Goal: Obtain resource: Obtain resource

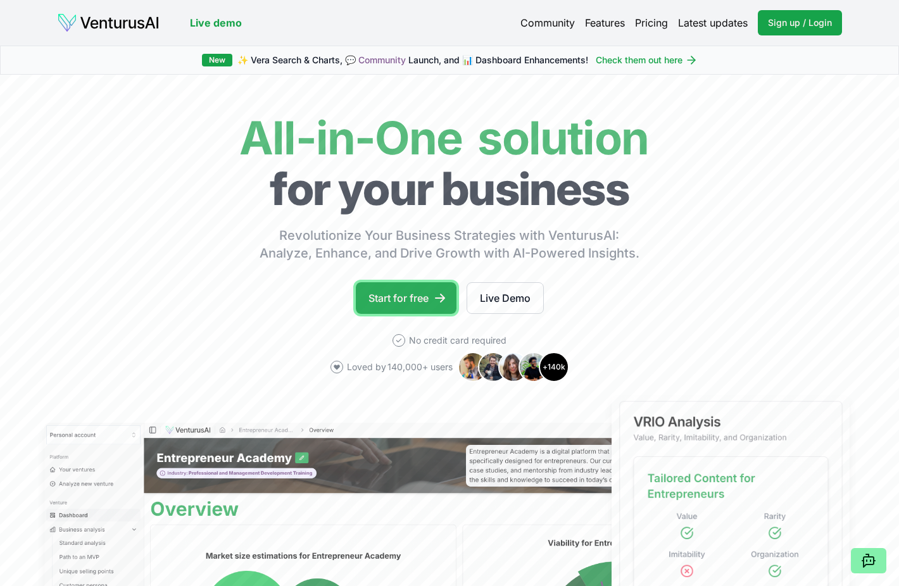
click at [429, 295] on link "Start for free" at bounding box center [406, 298] width 101 height 32
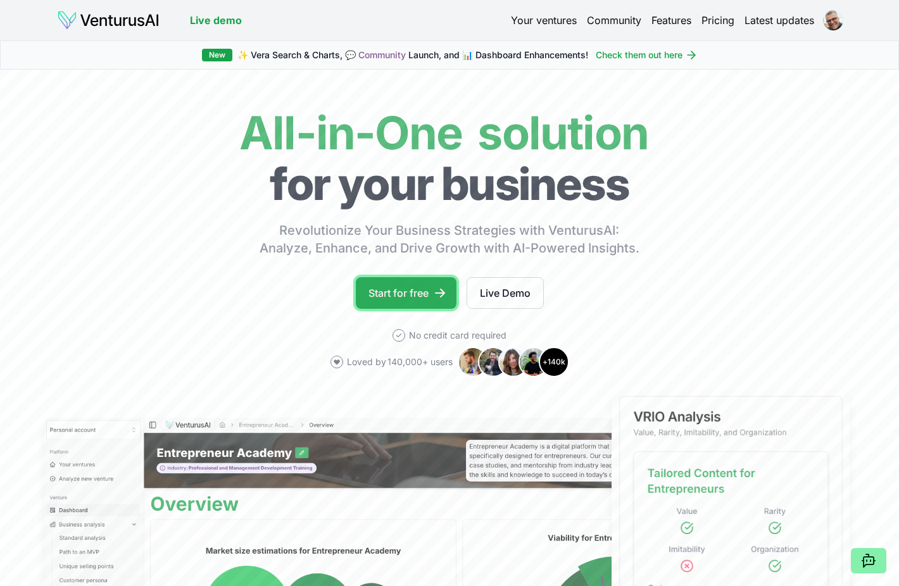
click at [423, 296] on link "Start for free" at bounding box center [406, 293] width 101 height 32
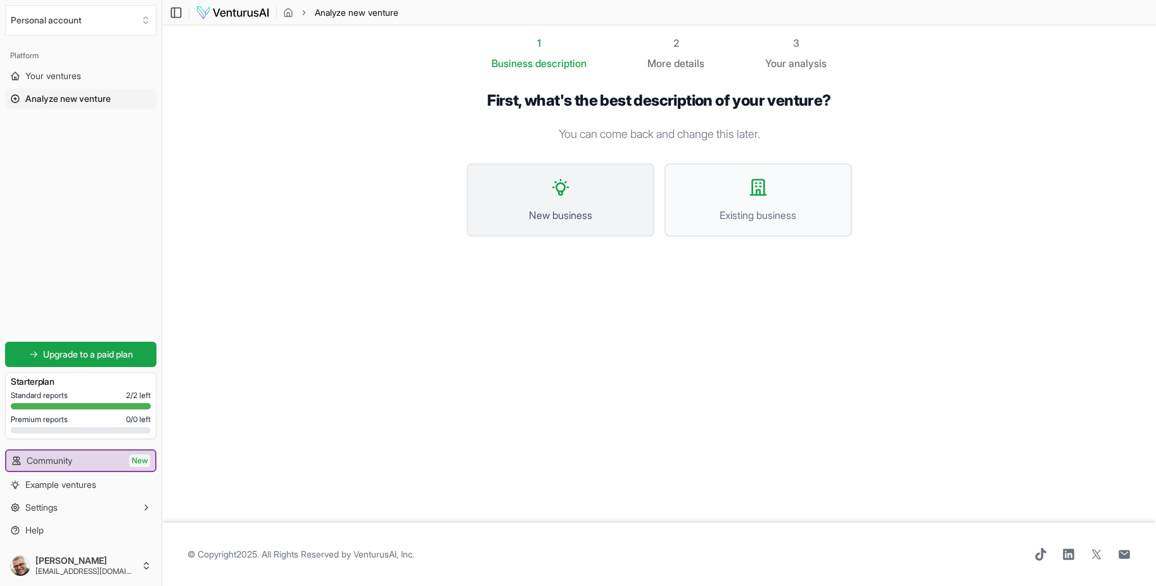
click at [570, 198] on button "New business" at bounding box center [560, 199] width 187 height 73
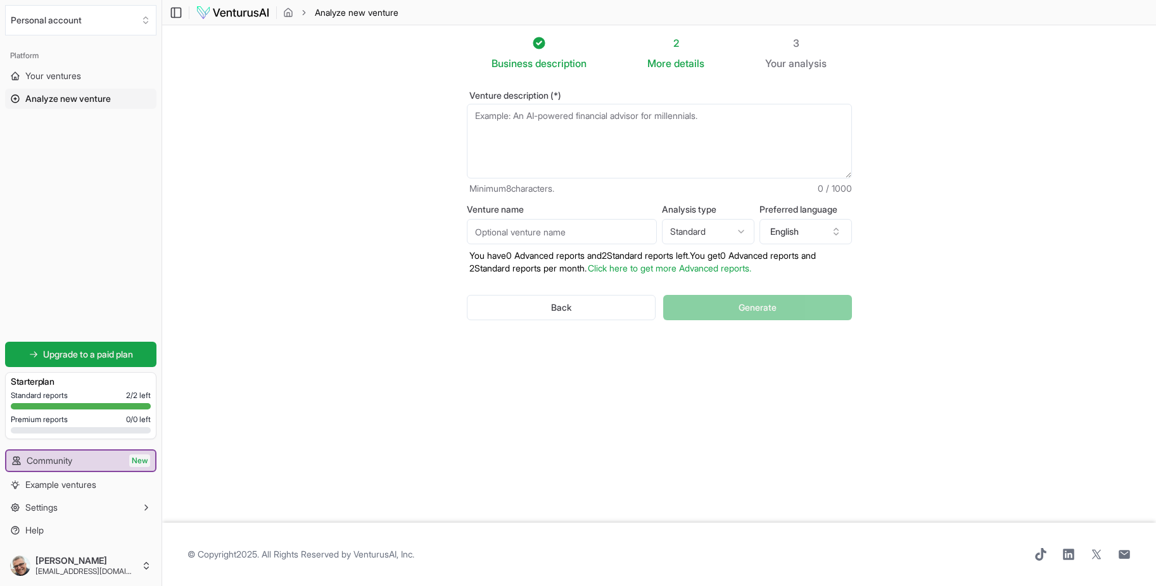
click at [579, 117] on textarea "Venture description (*)" at bounding box center [659, 141] width 385 height 75
click at [586, 307] on button "Back" at bounding box center [561, 307] width 189 height 25
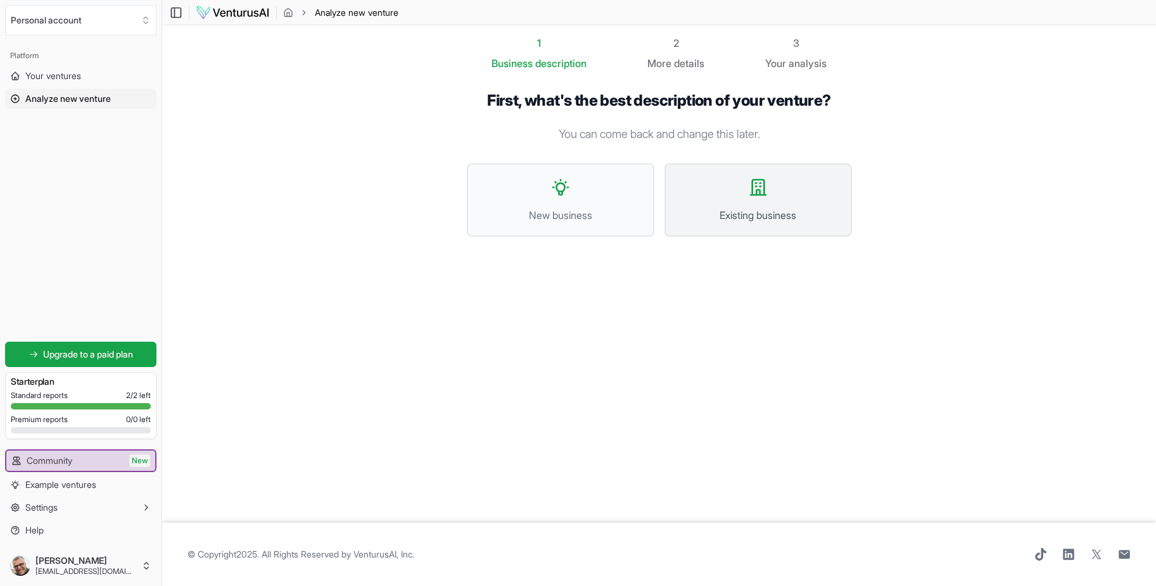
click at [766, 199] on button "Existing business" at bounding box center [757, 199] width 187 height 73
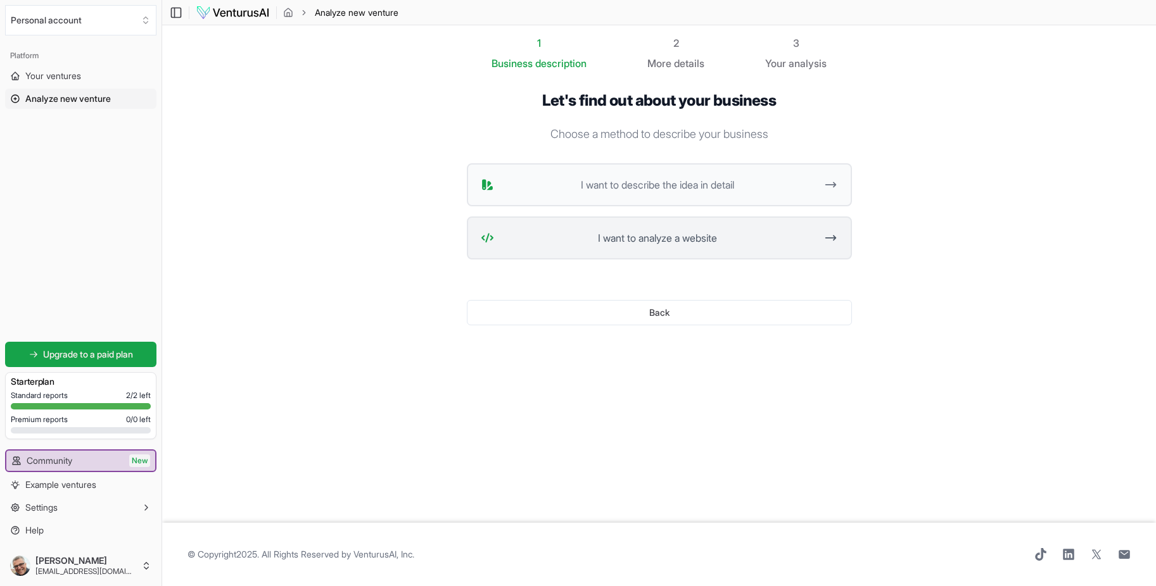
click at [740, 244] on span "I want to analyze a website" at bounding box center [657, 238] width 317 height 15
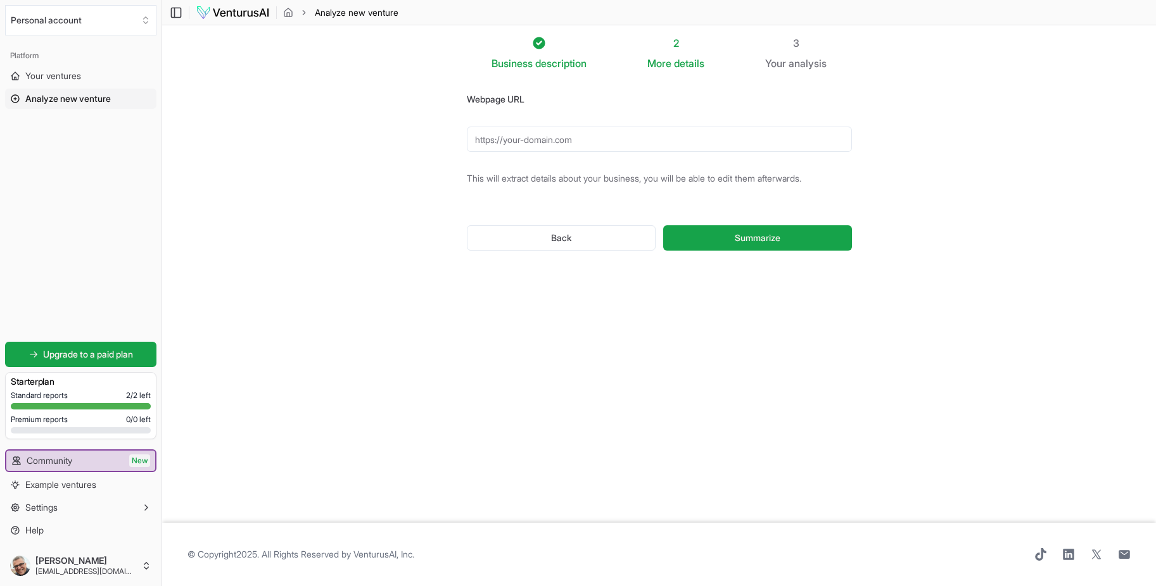
click at [568, 147] on input "Webpage URL" at bounding box center [659, 139] width 385 height 25
click at [550, 139] on input "Webpage URL" at bounding box center [659, 139] width 385 height 25
paste input "[URL][DOMAIN_NAME]"
type input "[URL][DOMAIN_NAME]"
click at [764, 242] on span "Summarize" at bounding box center [758, 238] width 46 height 13
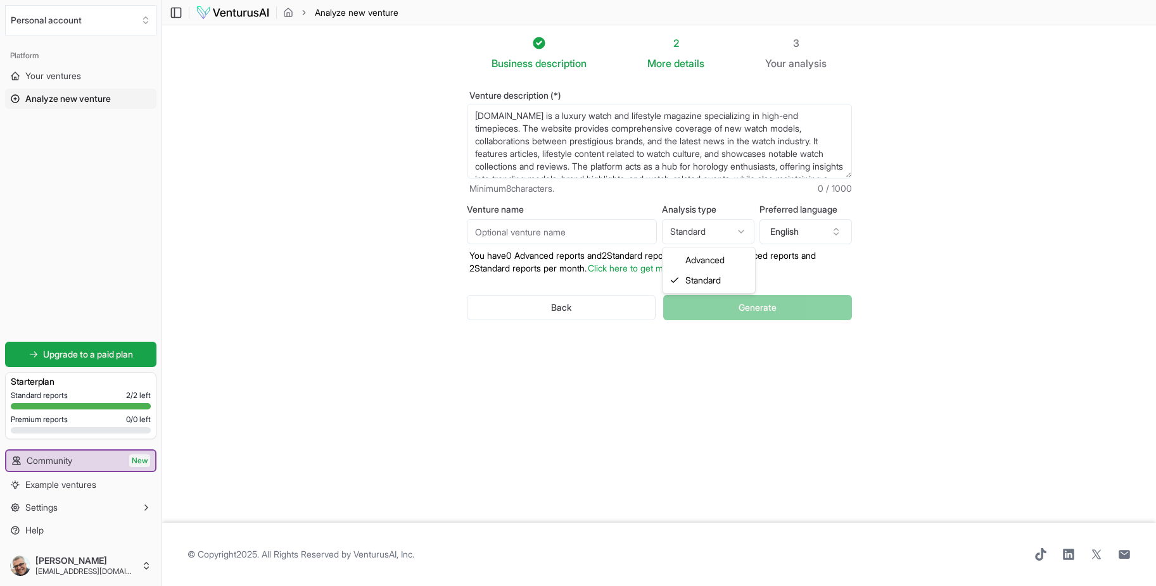
click at [742, 231] on html "We value your privacy We use cookies to enhance your browsing experience, serve…" at bounding box center [578, 293] width 1156 height 586
click at [744, 233] on html "We value your privacy We use cookies to enhance your browsing experience, serve…" at bounding box center [578, 293] width 1156 height 586
select select "standard"
click at [564, 236] on input "Venture name" at bounding box center [562, 231] width 190 height 25
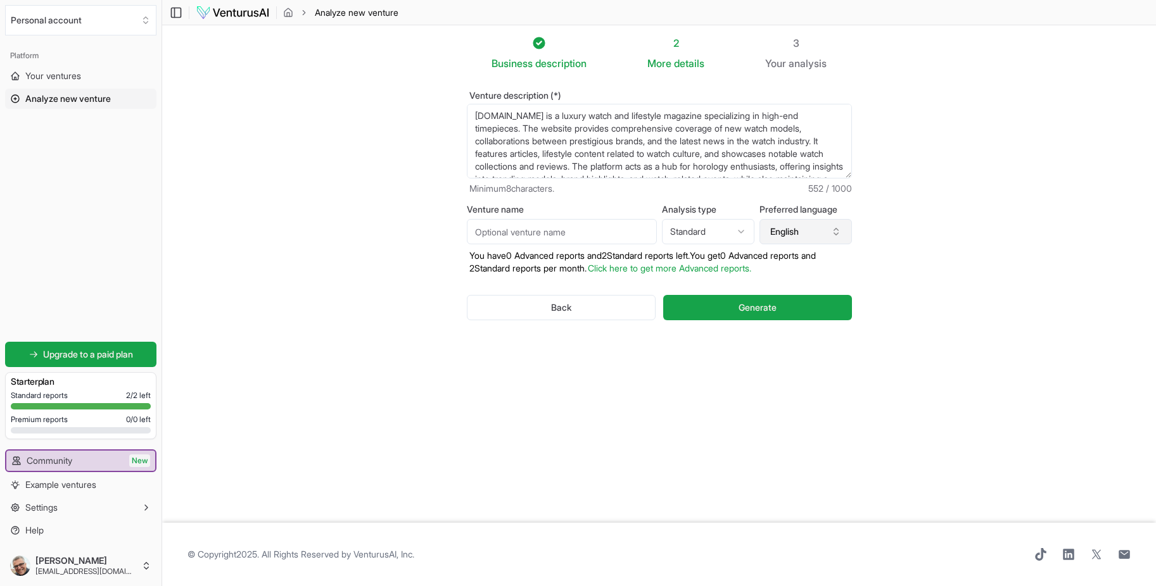
click at [831, 232] on icon "button" at bounding box center [836, 232] width 10 height 10
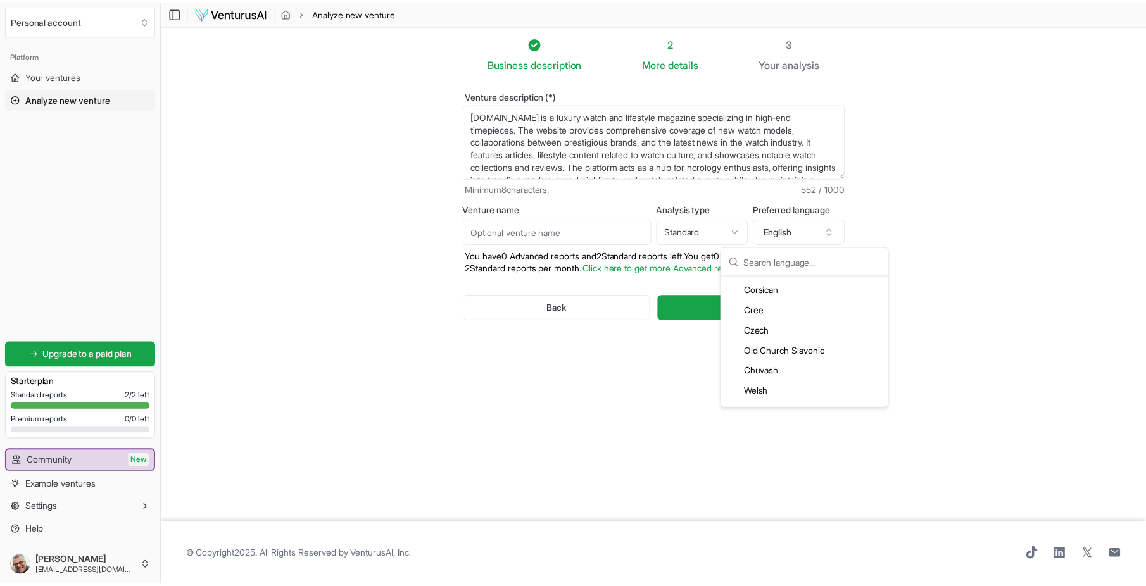
scroll to position [633, 0]
click at [781, 359] on div "Greek" at bounding box center [811, 365] width 163 height 20
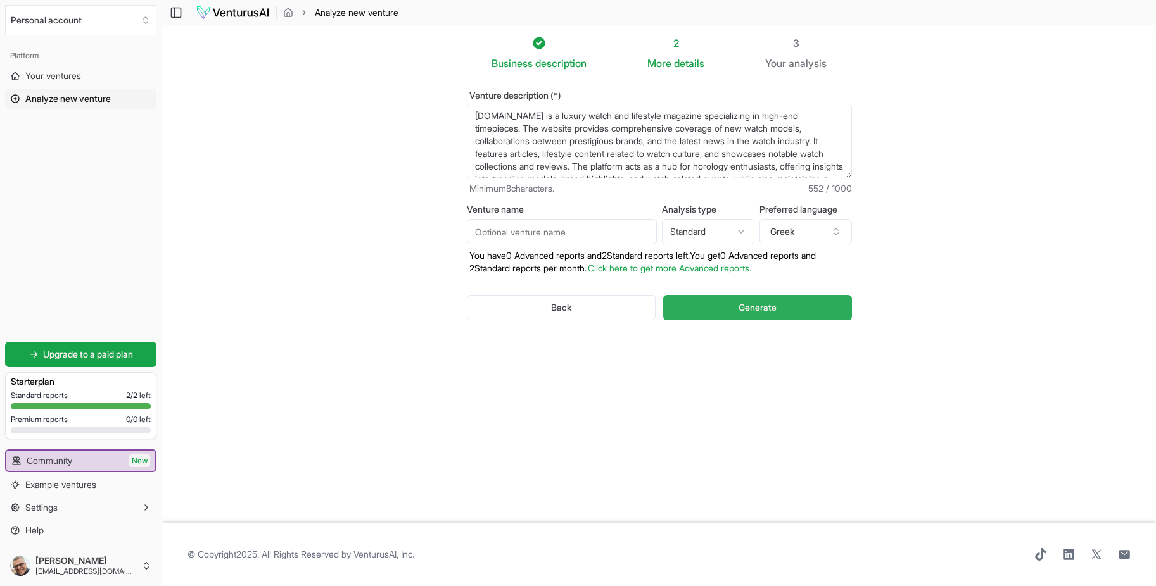
click at [787, 308] on button "Generate" at bounding box center [757, 307] width 188 height 25
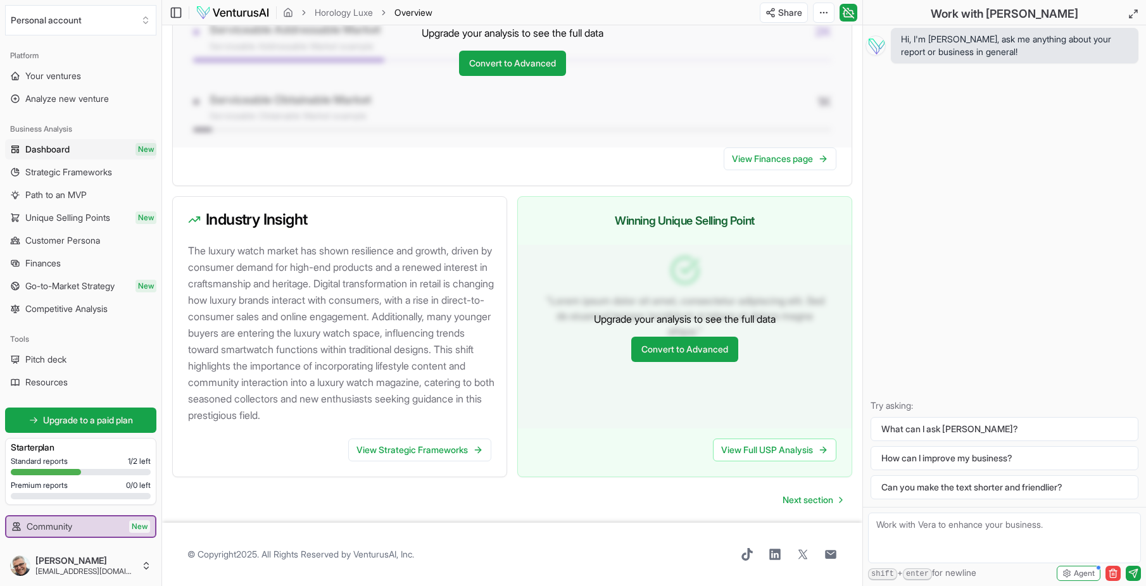
scroll to position [1115, 0]
click at [421, 451] on link "View Strategic Frameworks" at bounding box center [419, 450] width 143 height 23
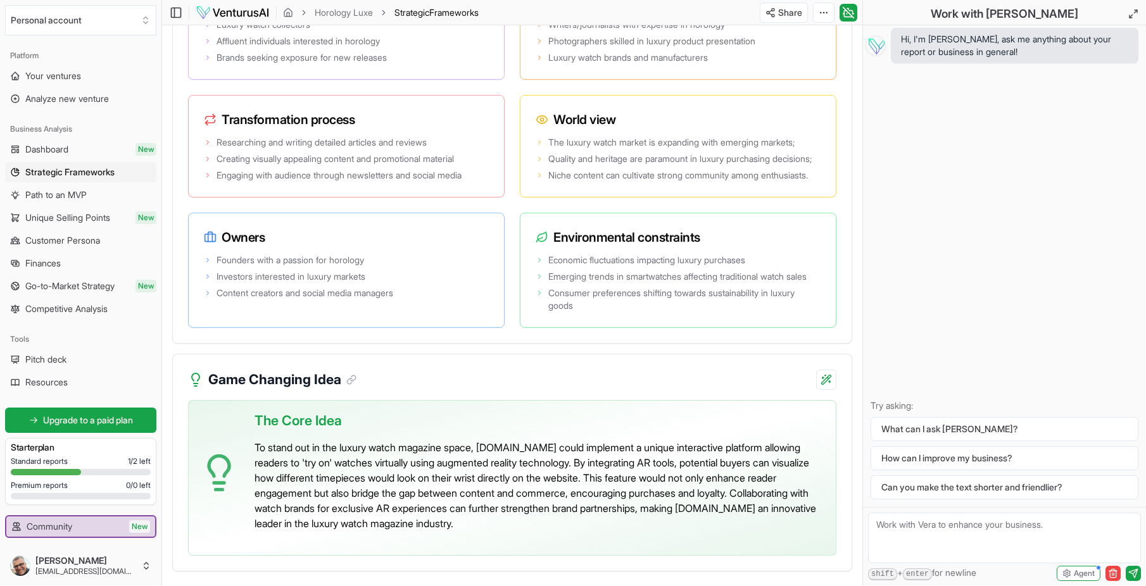
scroll to position [2590, 0]
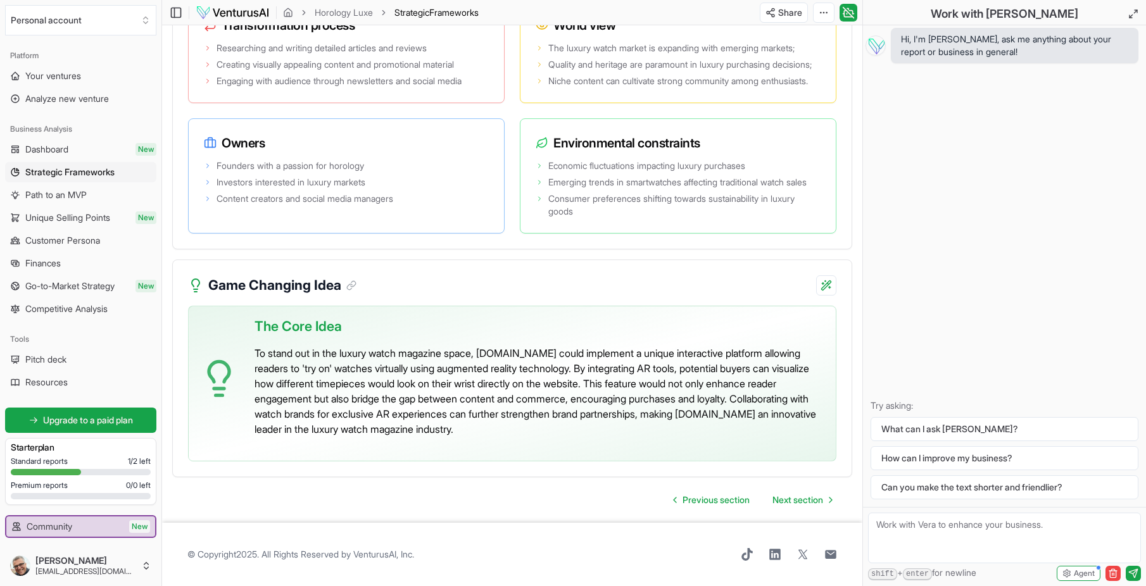
click at [689, 372] on p "To stand out in the luxury watch magazine space, [DOMAIN_NAME] could implement …" at bounding box center [540, 391] width 571 height 91
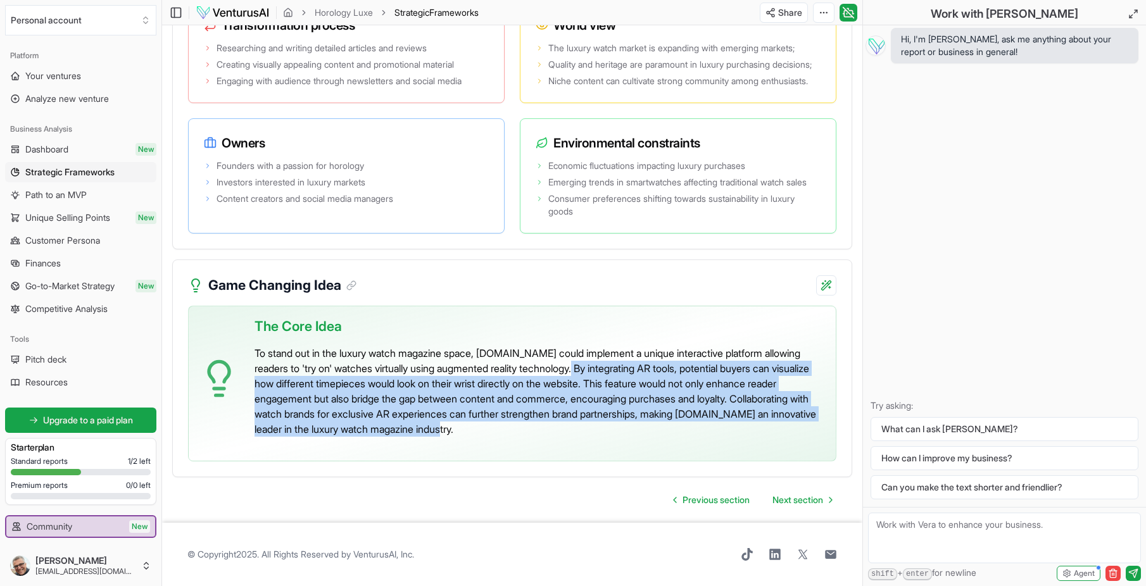
drag, startPoint x: 707, startPoint y: 421, endPoint x: 713, endPoint y: 424, distance: 7.1
click at [713, 424] on p "To stand out in the luxury watch magazine space, [DOMAIN_NAME] could implement …" at bounding box center [540, 391] width 571 height 91
drag, startPoint x: 713, startPoint y: 424, endPoint x: 638, endPoint y: 388, distance: 83.6
click at [638, 388] on p "To stand out in the luxury watch magazine space, [DOMAIN_NAME] could implement …" at bounding box center [540, 391] width 571 height 91
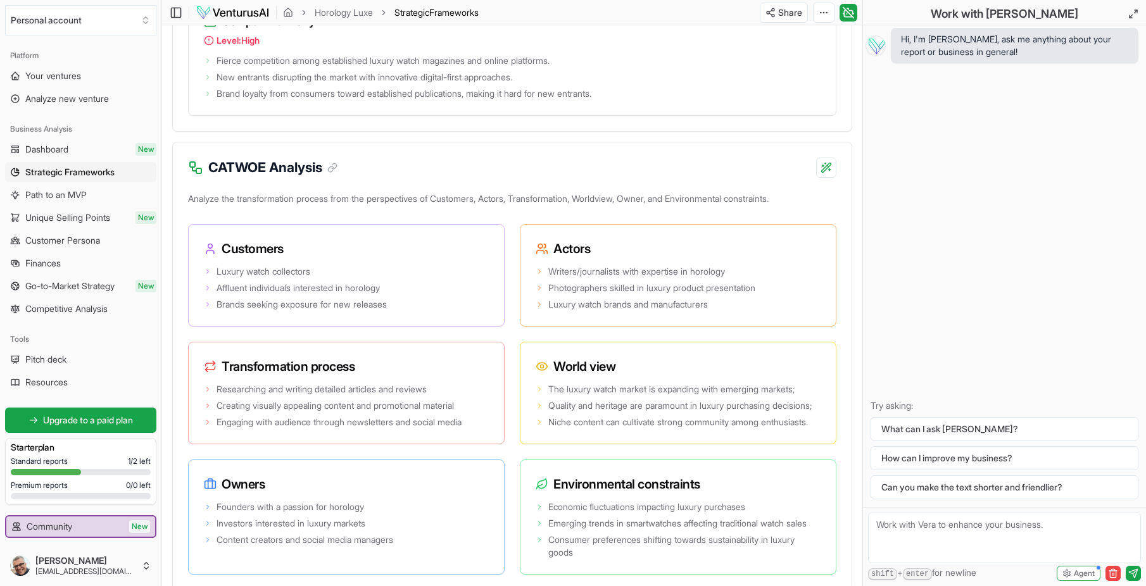
scroll to position [2147, 0]
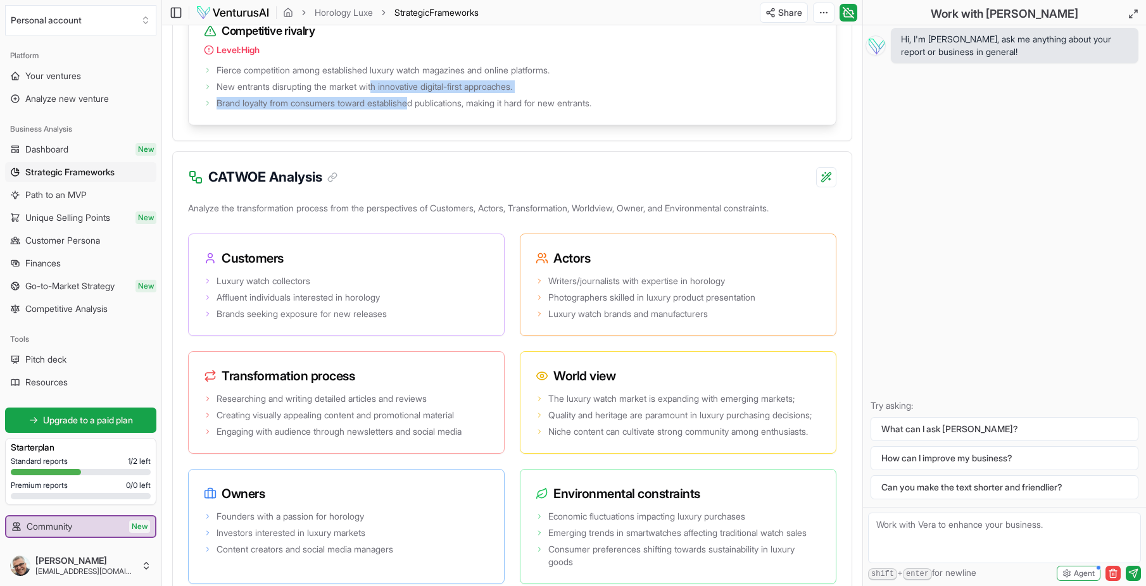
drag, startPoint x: 379, startPoint y: 137, endPoint x: 421, endPoint y: 149, distance: 43.5
click at [421, 110] on ul "Fierce competition among established luxury watch magazines and online platform…" at bounding box center [512, 85] width 617 height 48
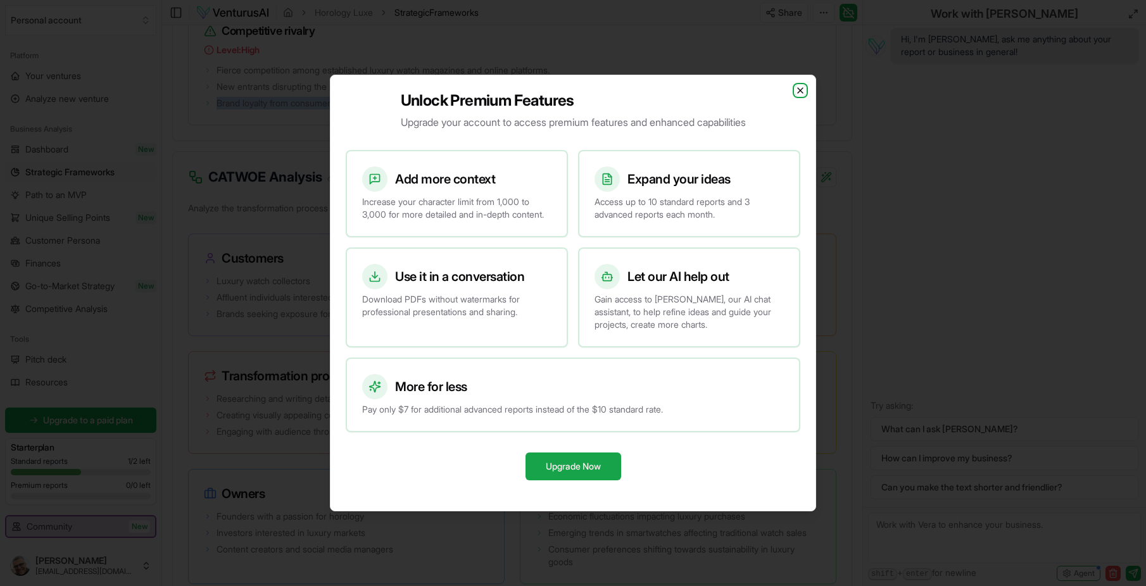
click at [797, 87] on icon "button" at bounding box center [800, 90] width 10 height 10
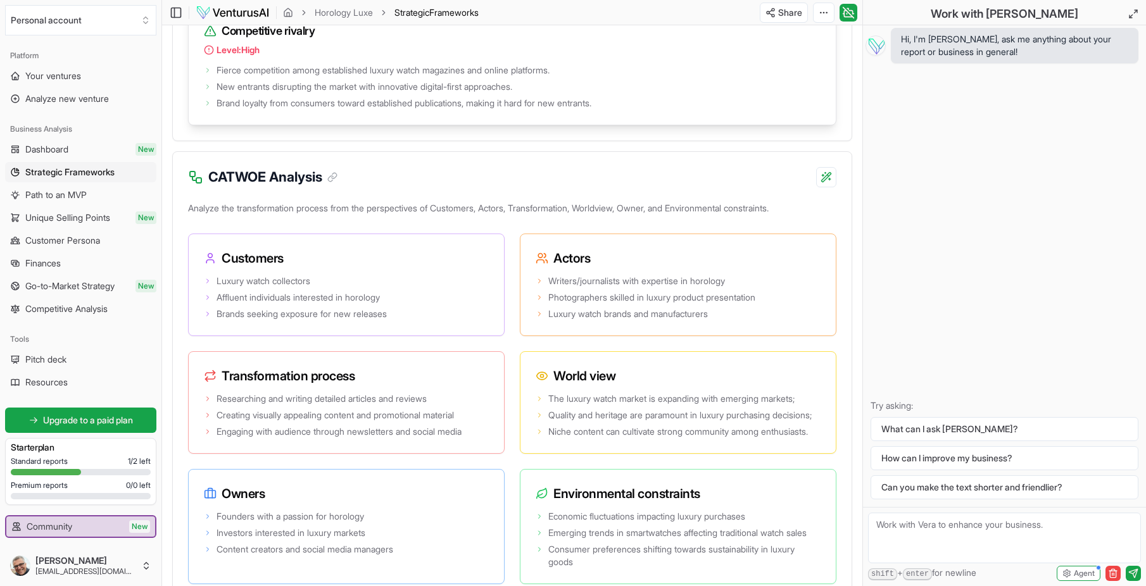
click at [209, 74] on icon at bounding box center [208, 70] width 8 height 8
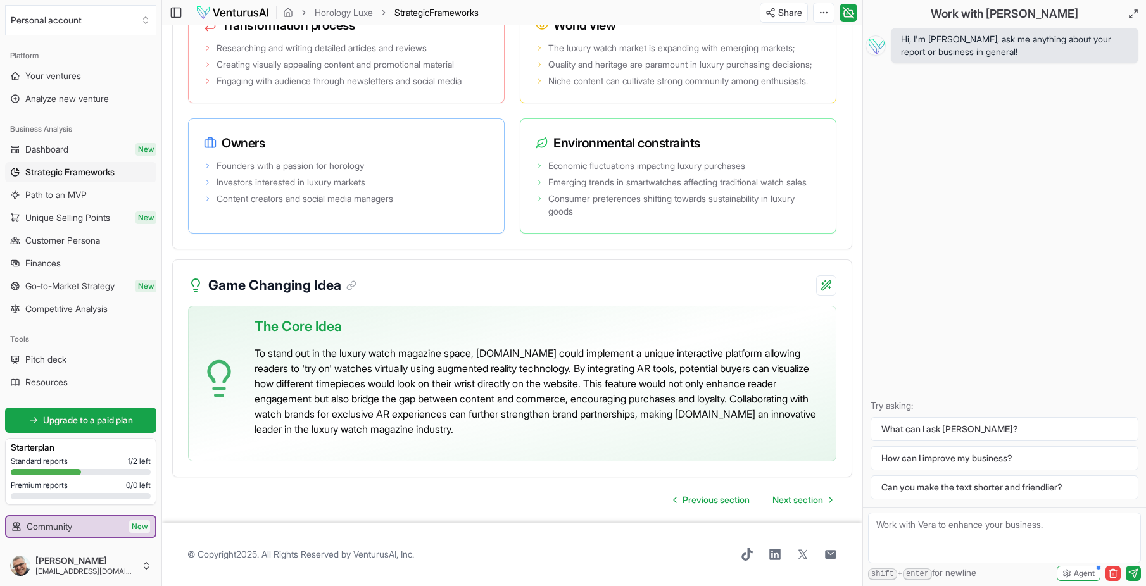
scroll to position [2590, 0]
click at [801, 497] on span "Next section" at bounding box center [798, 500] width 51 height 13
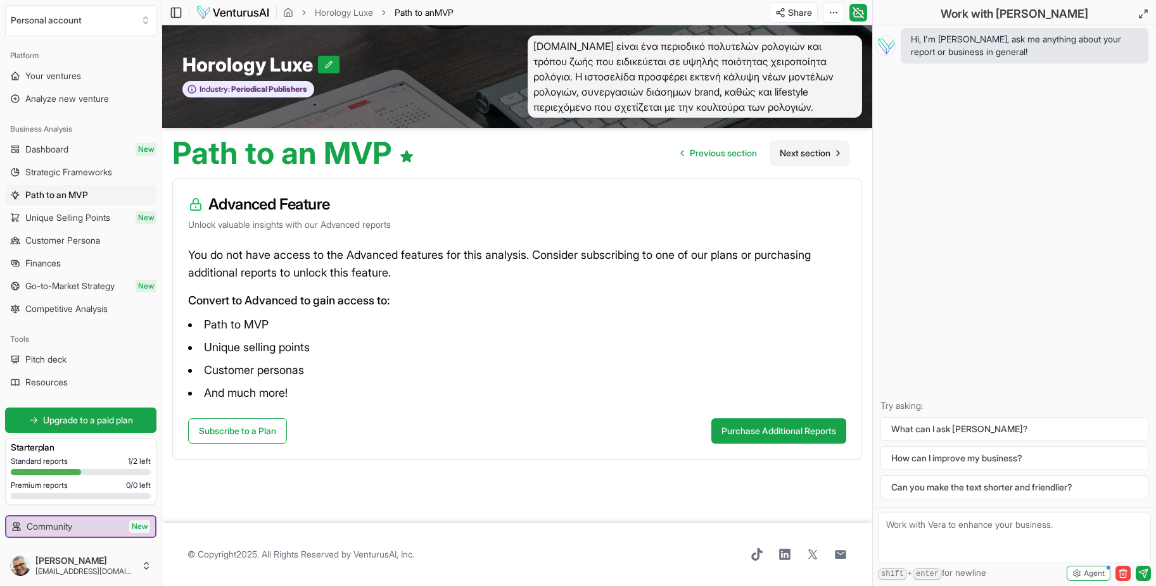
click at [805, 152] on span "Next section" at bounding box center [805, 153] width 51 height 13
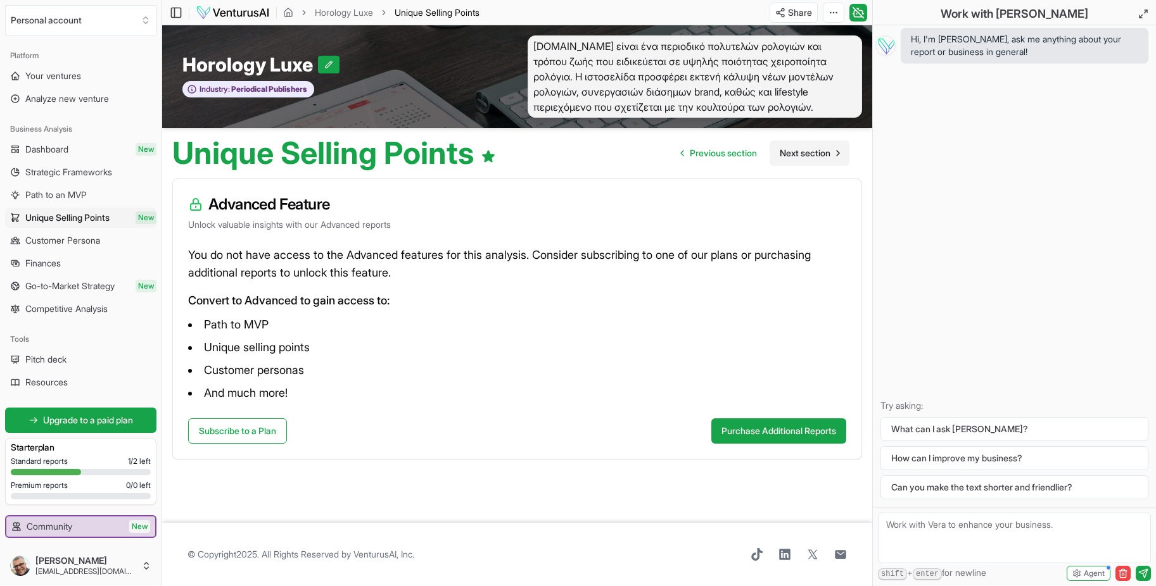
click at [805, 152] on span "Next section" at bounding box center [805, 153] width 51 height 13
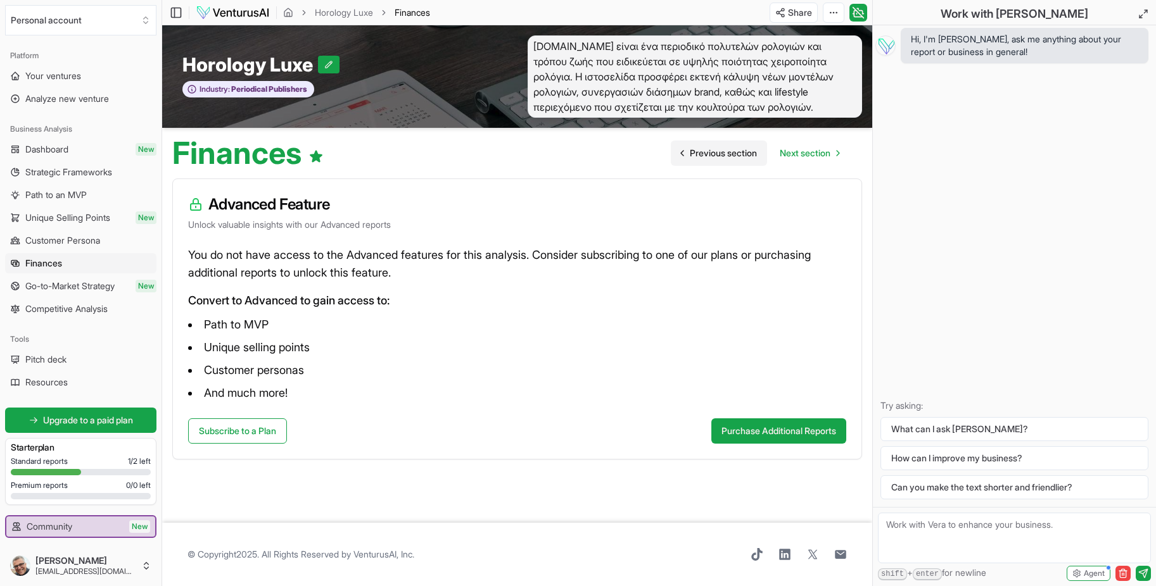
click at [726, 158] on span "Previous section" at bounding box center [723, 153] width 67 height 13
click at [724, 153] on span "Previous section" at bounding box center [723, 153] width 67 height 13
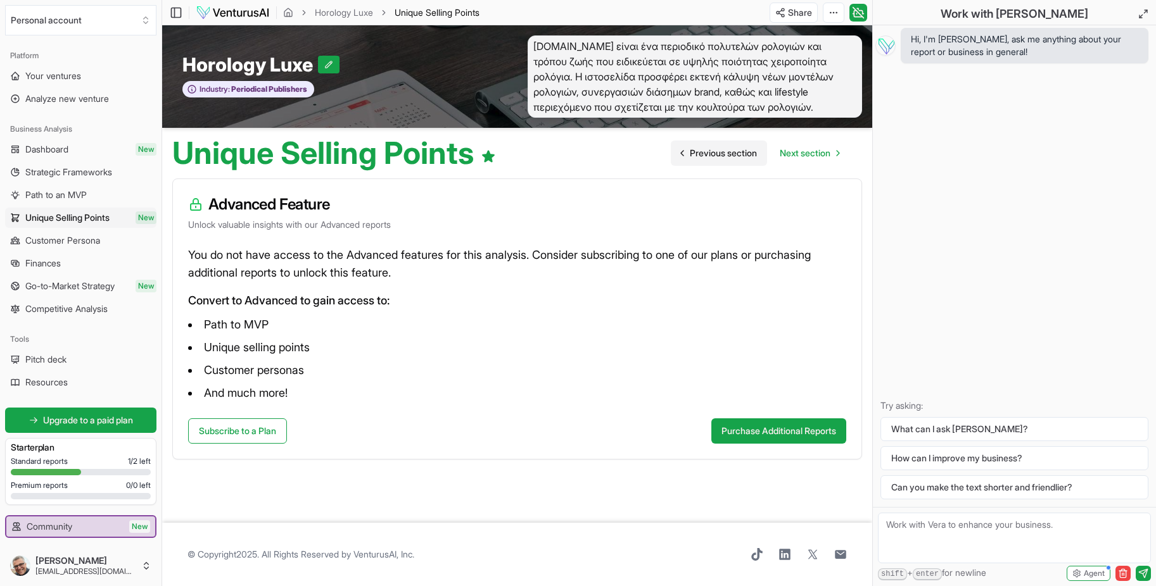
click at [723, 153] on span "Previous section" at bounding box center [723, 153] width 67 height 13
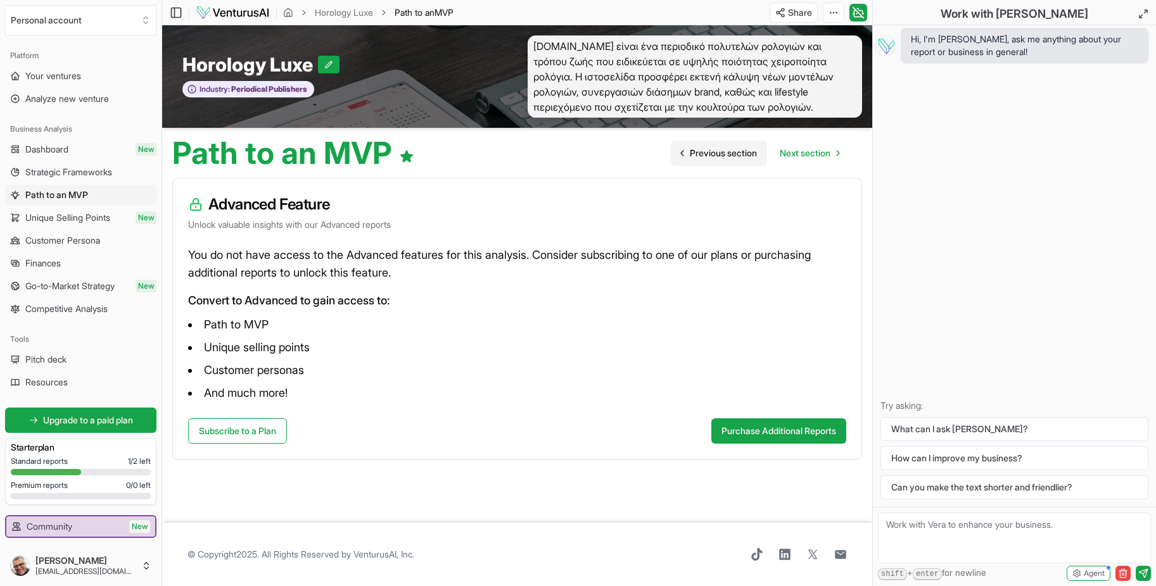
click at [723, 153] on span "Previous section" at bounding box center [723, 153] width 67 height 13
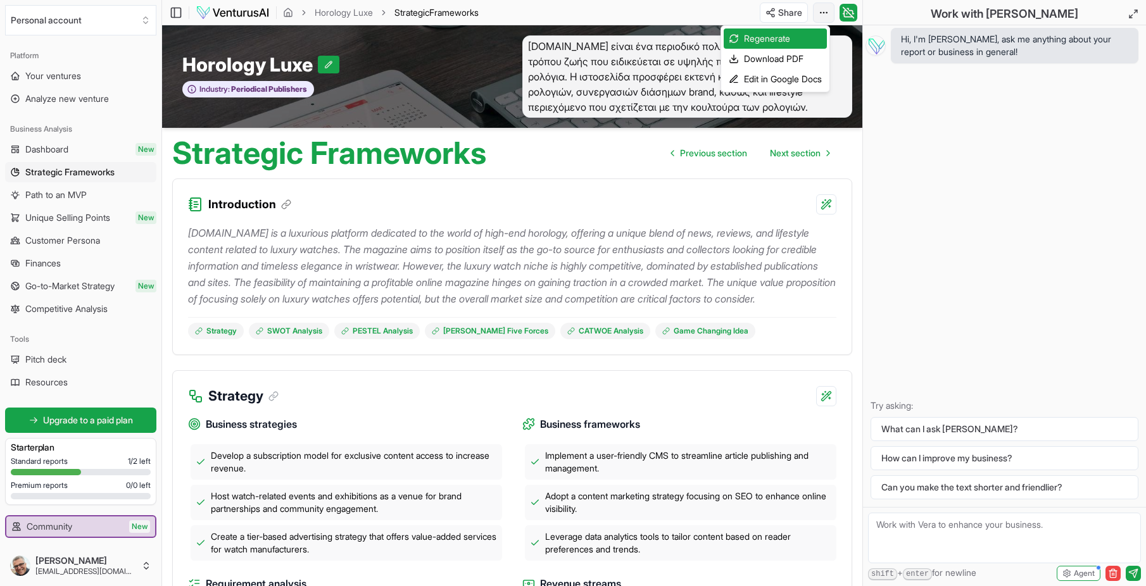
click at [823, 12] on html "We value your privacy We use cookies to enhance your browsing experience, serve…" at bounding box center [573, 293] width 1146 height 586
click at [804, 58] on div "Download PDF" at bounding box center [775, 59] width 103 height 20
click at [826, 16] on html "We value your privacy We use cookies to enhance your browsing experience, serve…" at bounding box center [573, 293] width 1146 height 586
click at [794, 79] on div "Edit in Google Docs" at bounding box center [775, 79] width 103 height 20
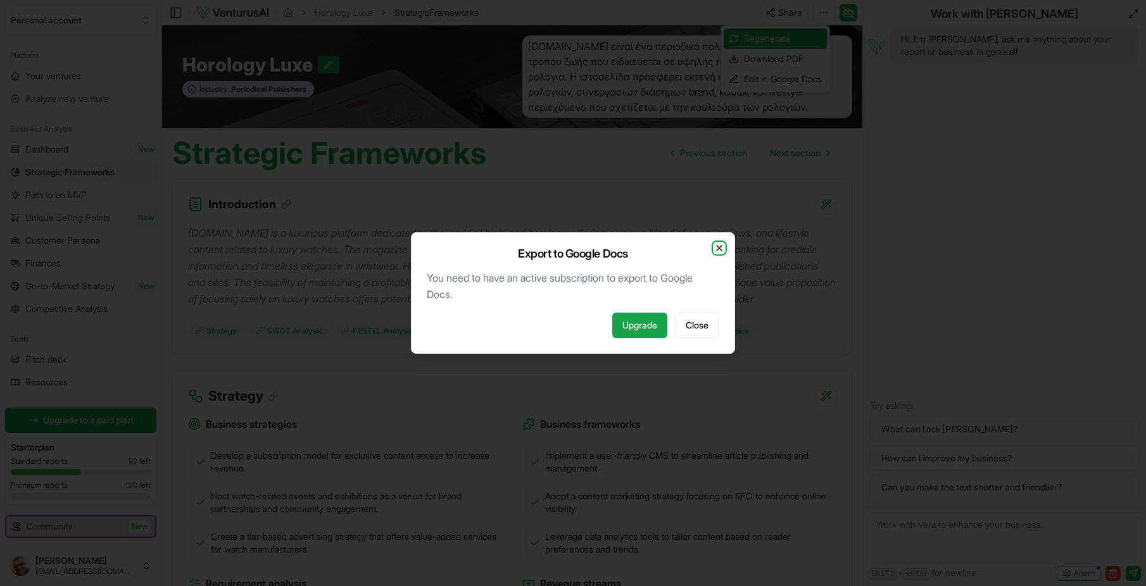
click at [719, 244] on icon "button" at bounding box center [719, 248] width 10 height 10
